Goal: Transaction & Acquisition: Purchase product/service

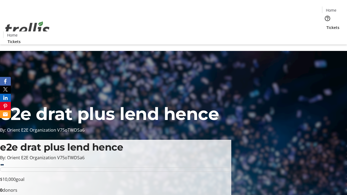
click at [326, 25] on span "Tickets" at bounding box center [332, 28] width 13 height 6
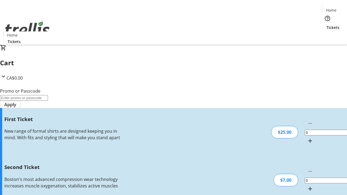
click at [307, 138] on mat-icon "Increment by one" at bounding box center [310, 141] width 6 height 6
type input "1"
click at [307, 185] on mat-icon "Increment by one" at bounding box center [310, 188] width 6 height 6
type input "2"
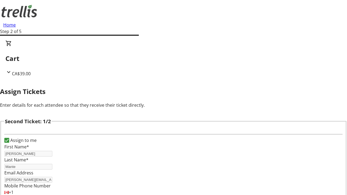
type input "[PERSON_NAME]"
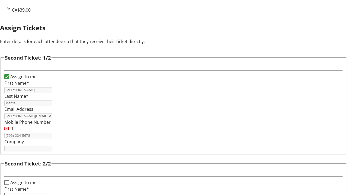
type input "[PERSON_NAME]"
type input "[PERSON_NAME][EMAIL_ADDRESS][DOMAIN_NAME]"
